Goal: Task Accomplishment & Management: Manage account settings

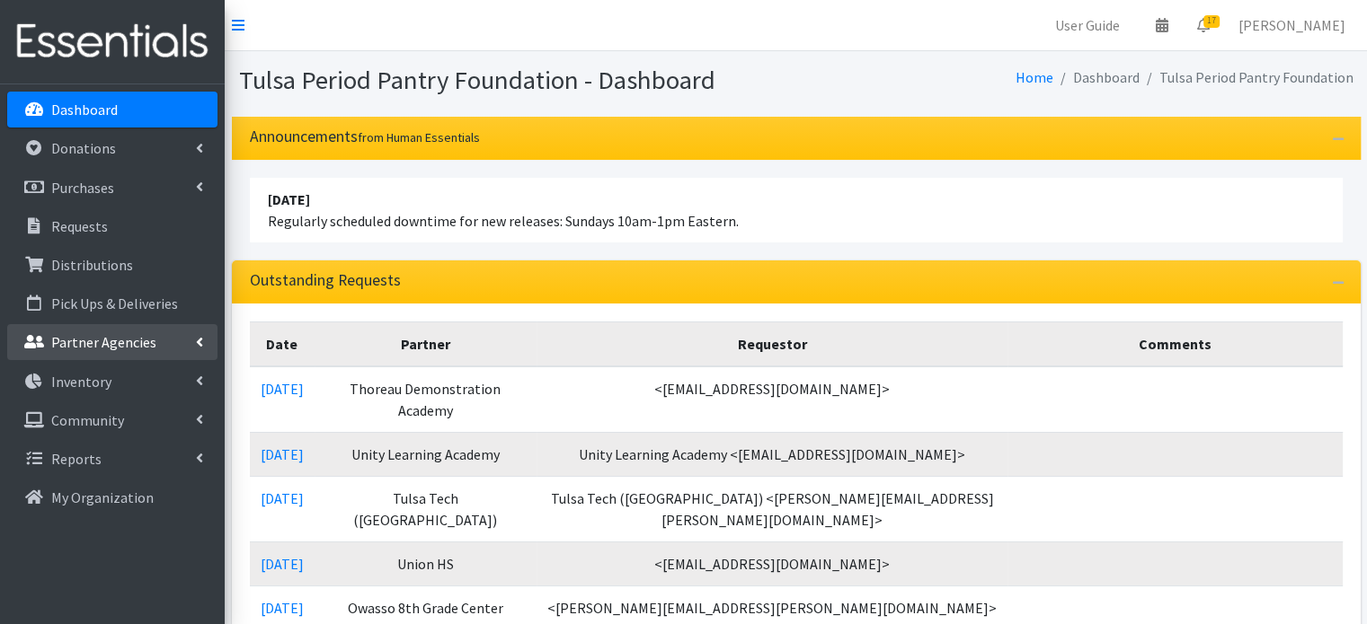
click at [86, 346] on p "Partner Agencies" at bounding box center [103, 342] width 105 height 18
click at [81, 384] on link "All Partners" at bounding box center [112, 382] width 210 height 36
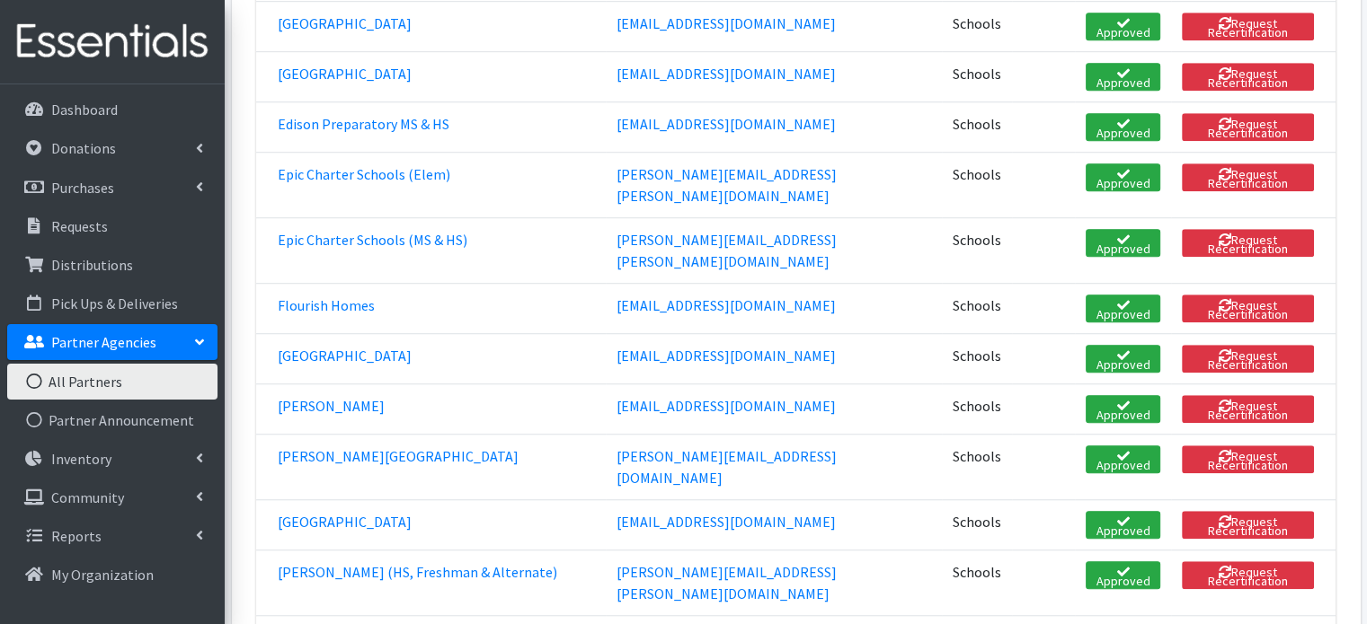
scroll to position [1348, 0]
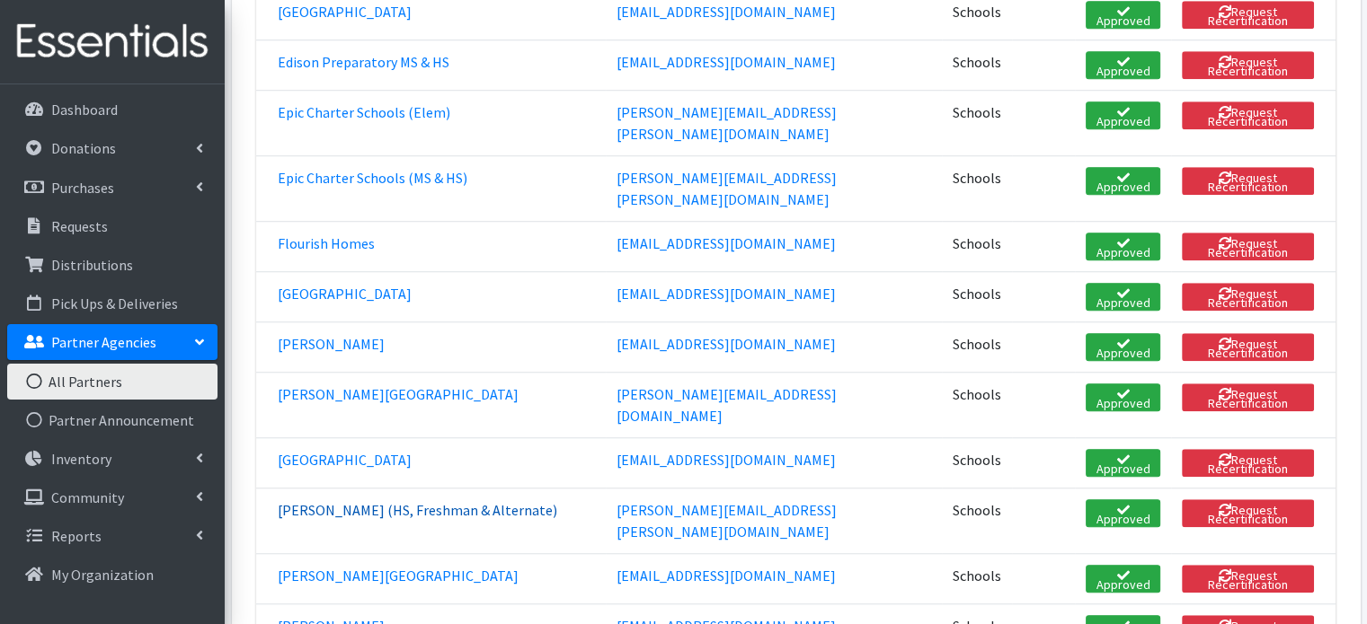
click at [388, 501] on link "Jenks (HS, Freshman & Alternate)" at bounding box center [417, 510] width 279 height 18
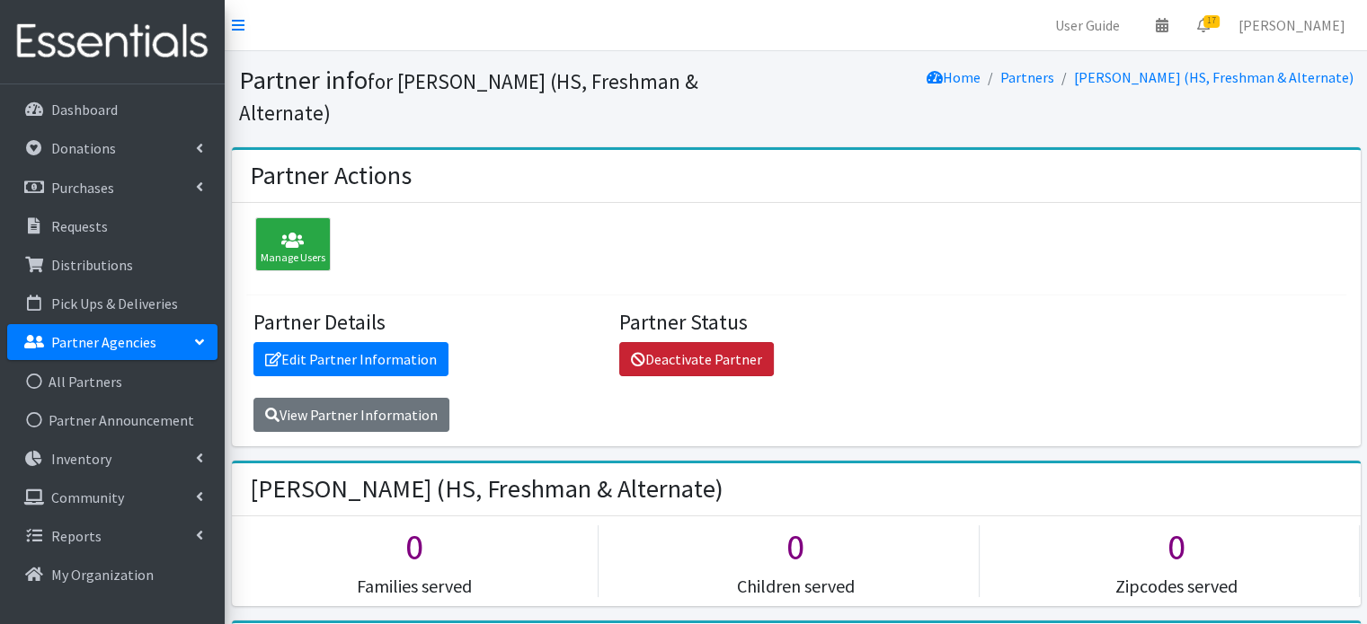
click at [701, 342] on link "Deactivate Partner" at bounding box center [696, 359] width 155 height 34
